Goal: Information Seeking & Learning: Understand process/instructions

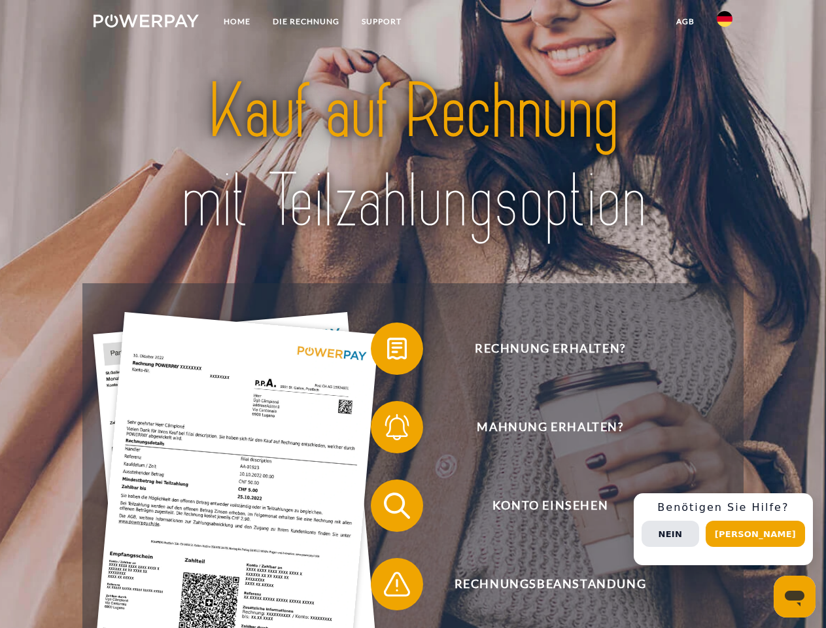
click at [146, 23] on img at bounding box center [146, 20] width 105 height 13
click at [725, 23] on img at bounding box center [725, 19] width 16 height 16
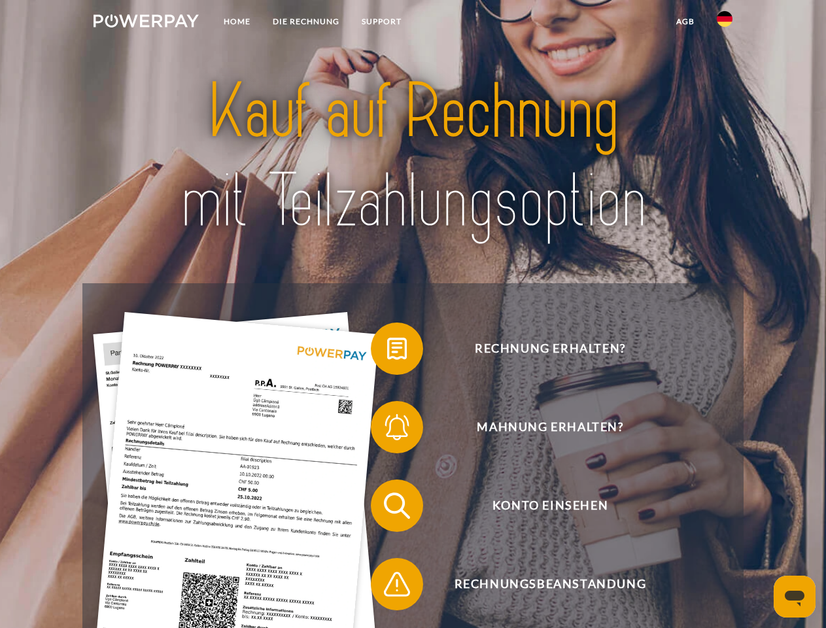
click at [685, 22] on link "agb" at bounding box center [685, 22] width 41 height 24
click at [387, 351] on span at bounding box center [377, 348] width 65 height 65
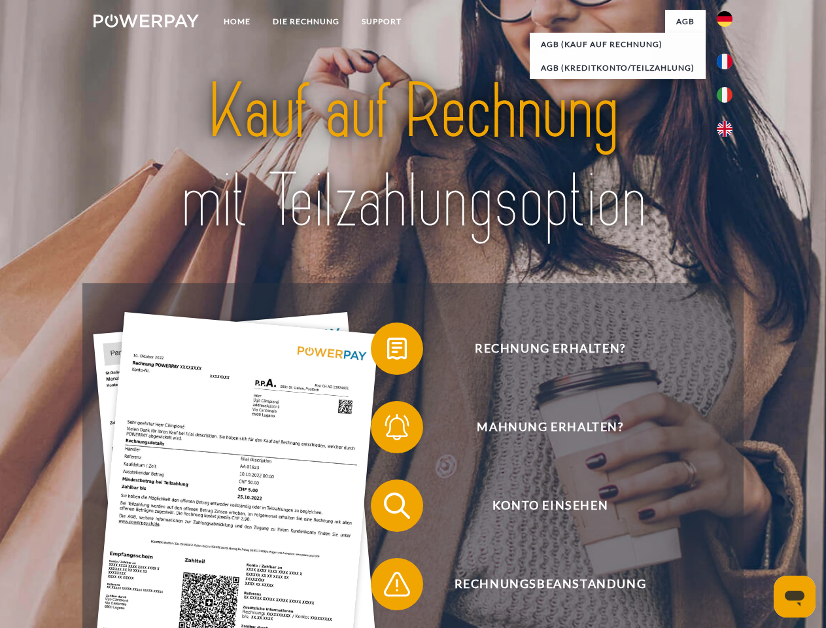
click at [387, 430] on span at bounding box center [377, 426] width 65 height 65
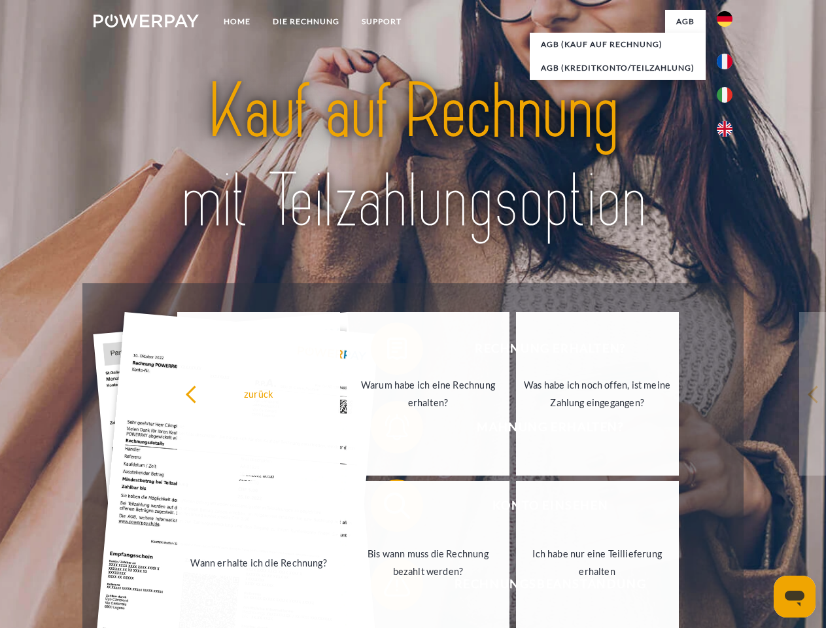
click at [387, 508] on link "Bis wann muss die Rechnung bezahlt werden?" at bounding box center [428, 563] width 163 height 164
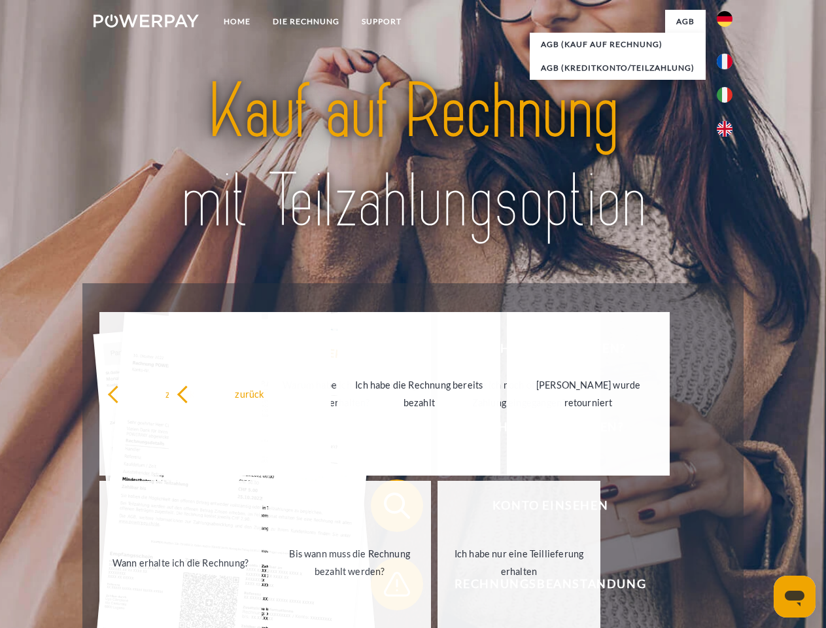
click at [438, 587] on link "Ich habe nur eine Teillieferung erhalten" at bounding box center [519, 563] width 163 height 164
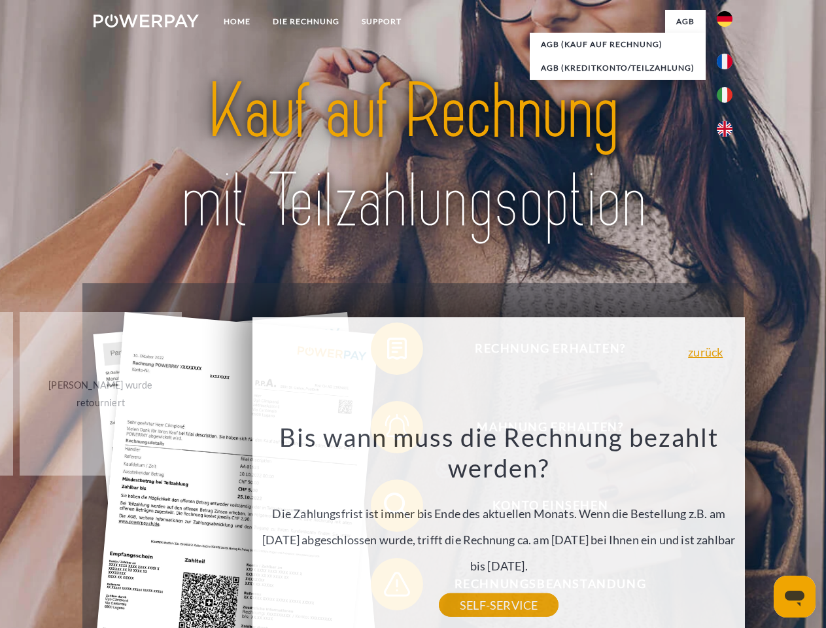
click at [728, 529] on div "zurück Warum habe ich eine Rechnung erhalten? POWERPAY ist der Rechnungsherstel…" at bounding box center [498, 497] width 493 height 360
click at [696, 532] on span "Konto einsehen" at bounding box center [550, 505] width 321 height 52
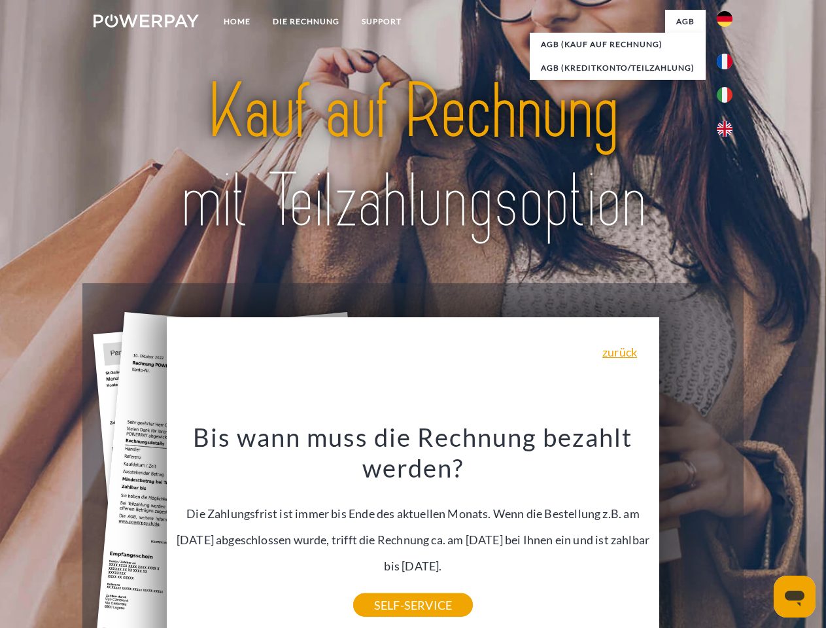
click at [760, 534] on header "Home DIE RECHNUNG SUPPORT" at bounding box center [413, 451] width 826 height 903
